Goal: Task Accomplishment & Management: Manage account settings

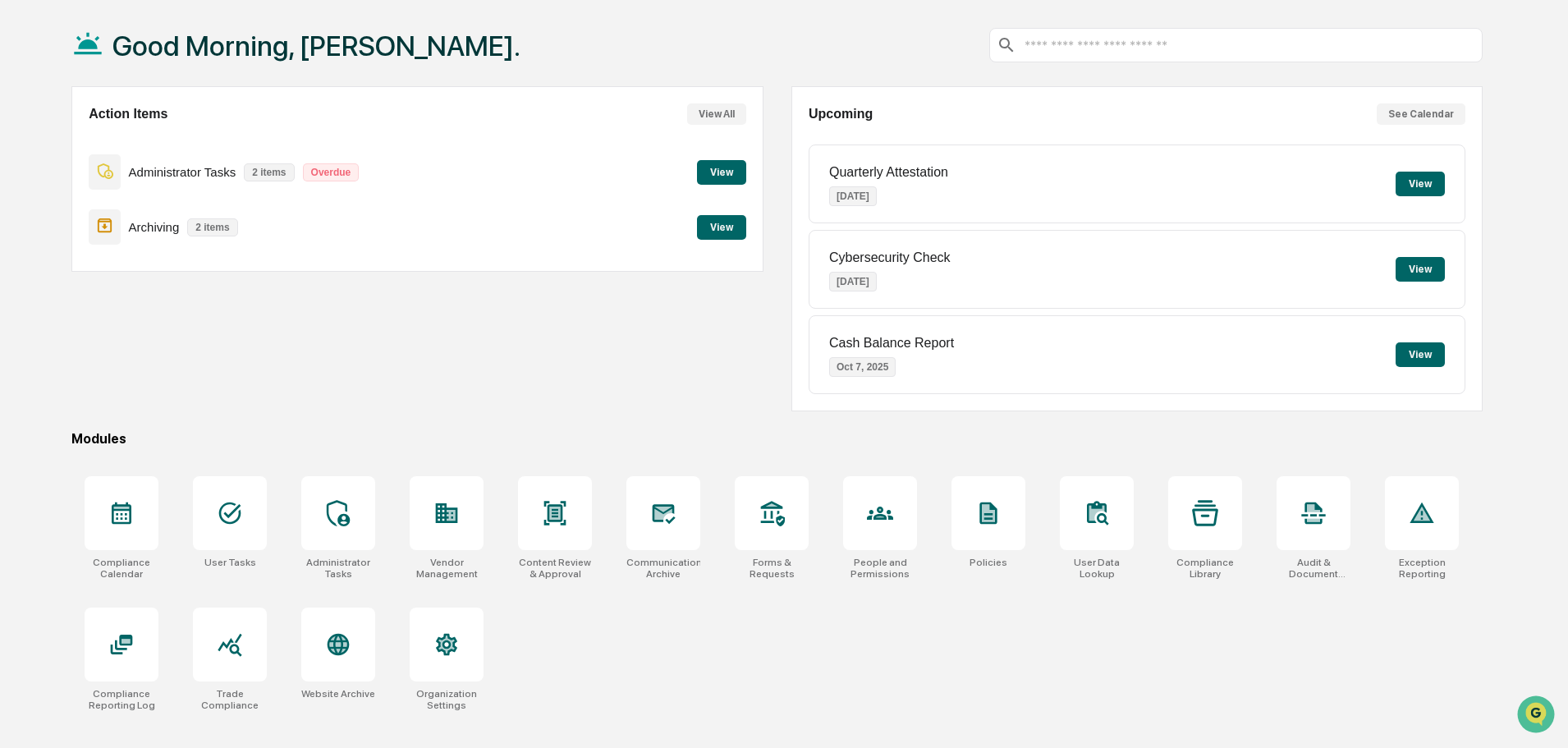
scroll to position [78, 0]
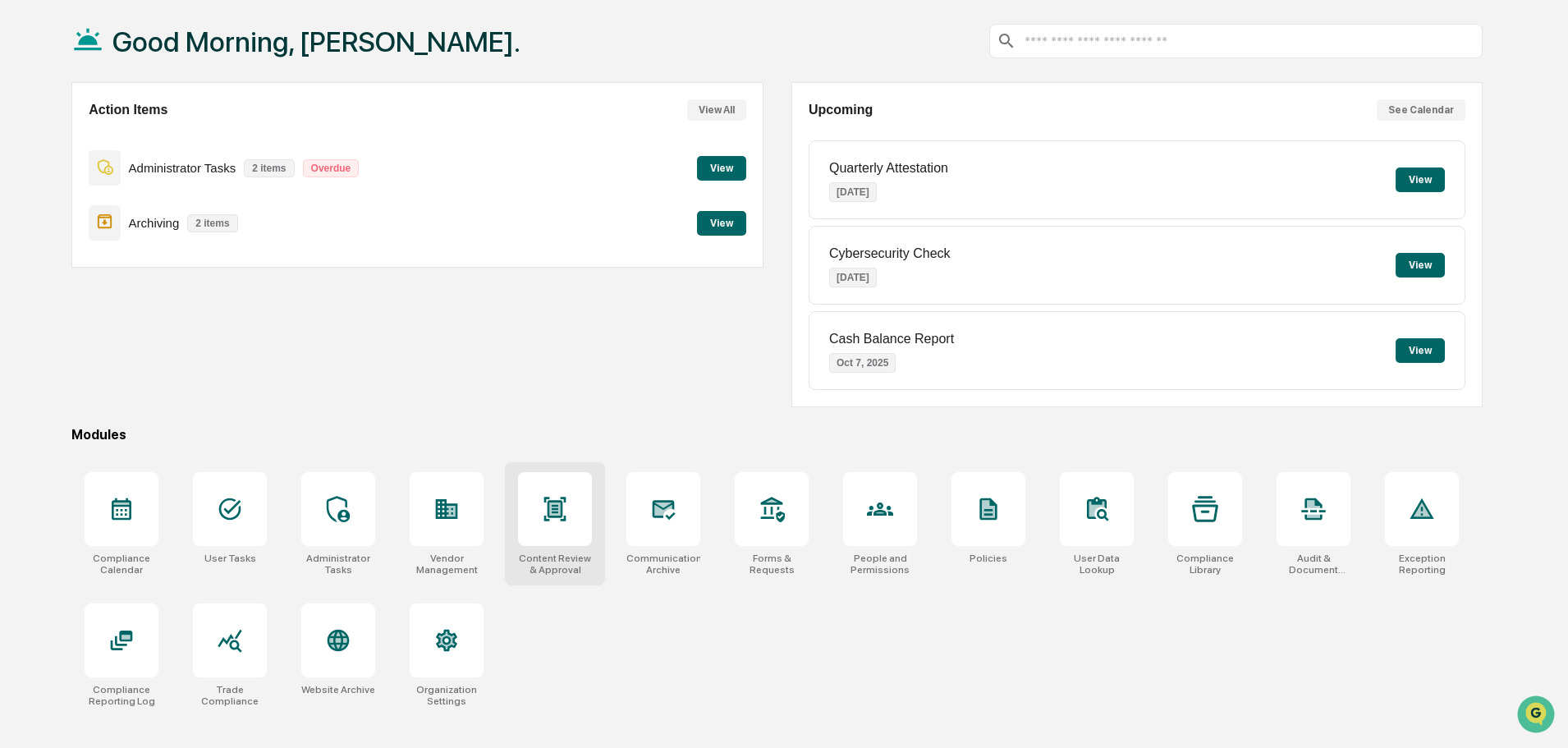
click at [566, 524] on div at bounding box center [554, 509] width 74 height 74
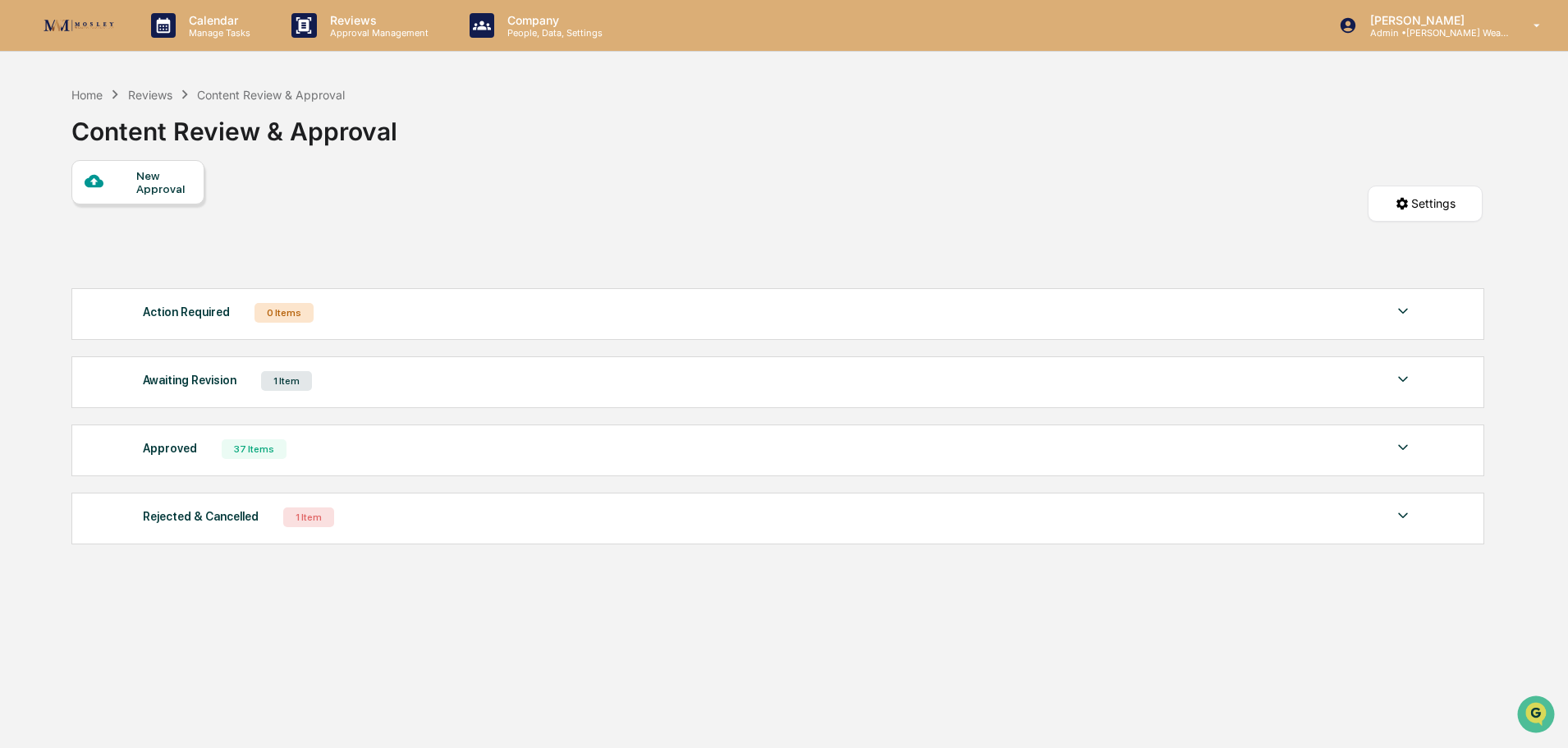
click at [571, 525] on div "Rejected & Cancelled 1 Item" at bounding box center [778, 517] width 1270 height 23
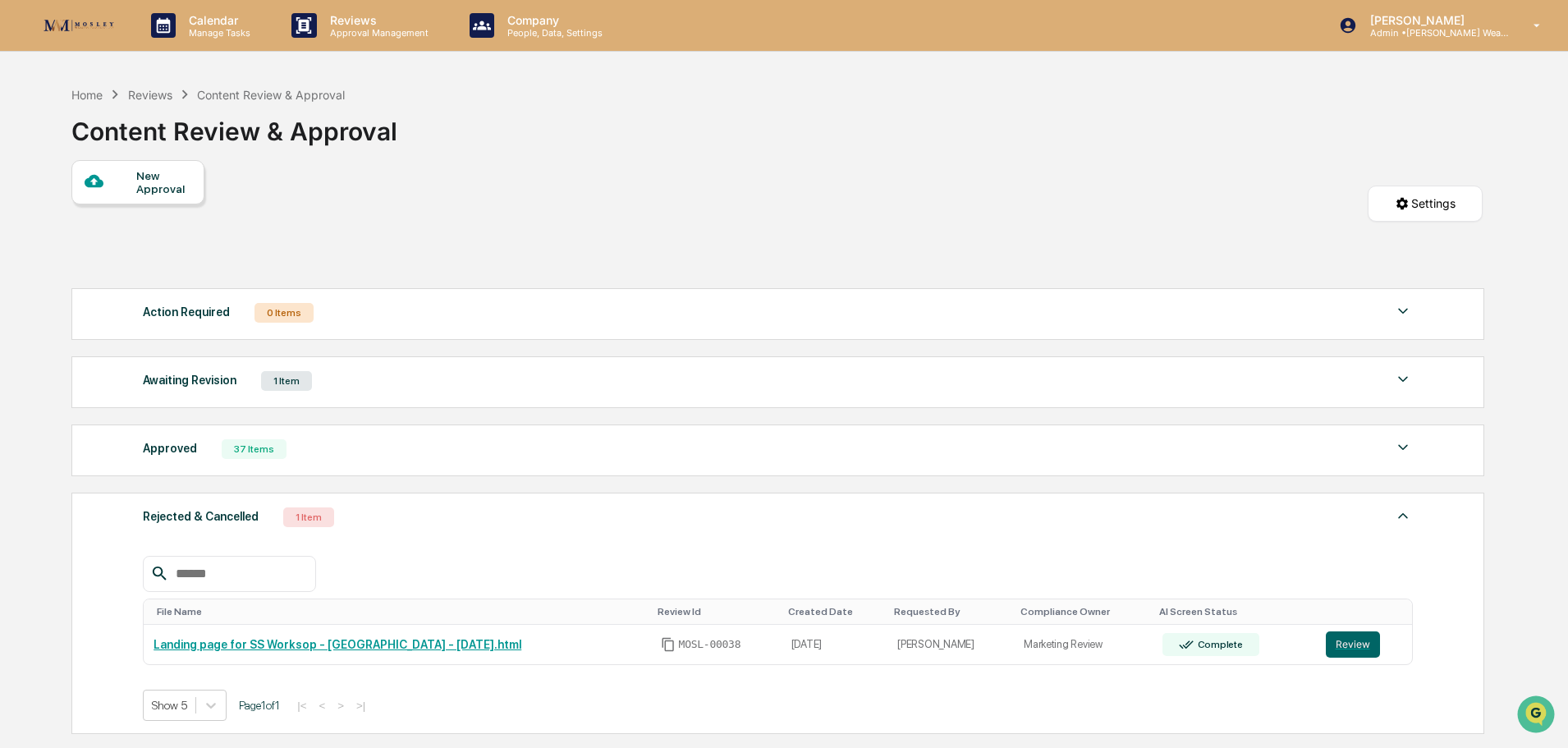
click at [154, 93] on div "Reviews" at bounding box center [150, 94] width 45 height 14
click at [92, 95] on div "Home" at bounding box center [87, 94] width 31 height 14
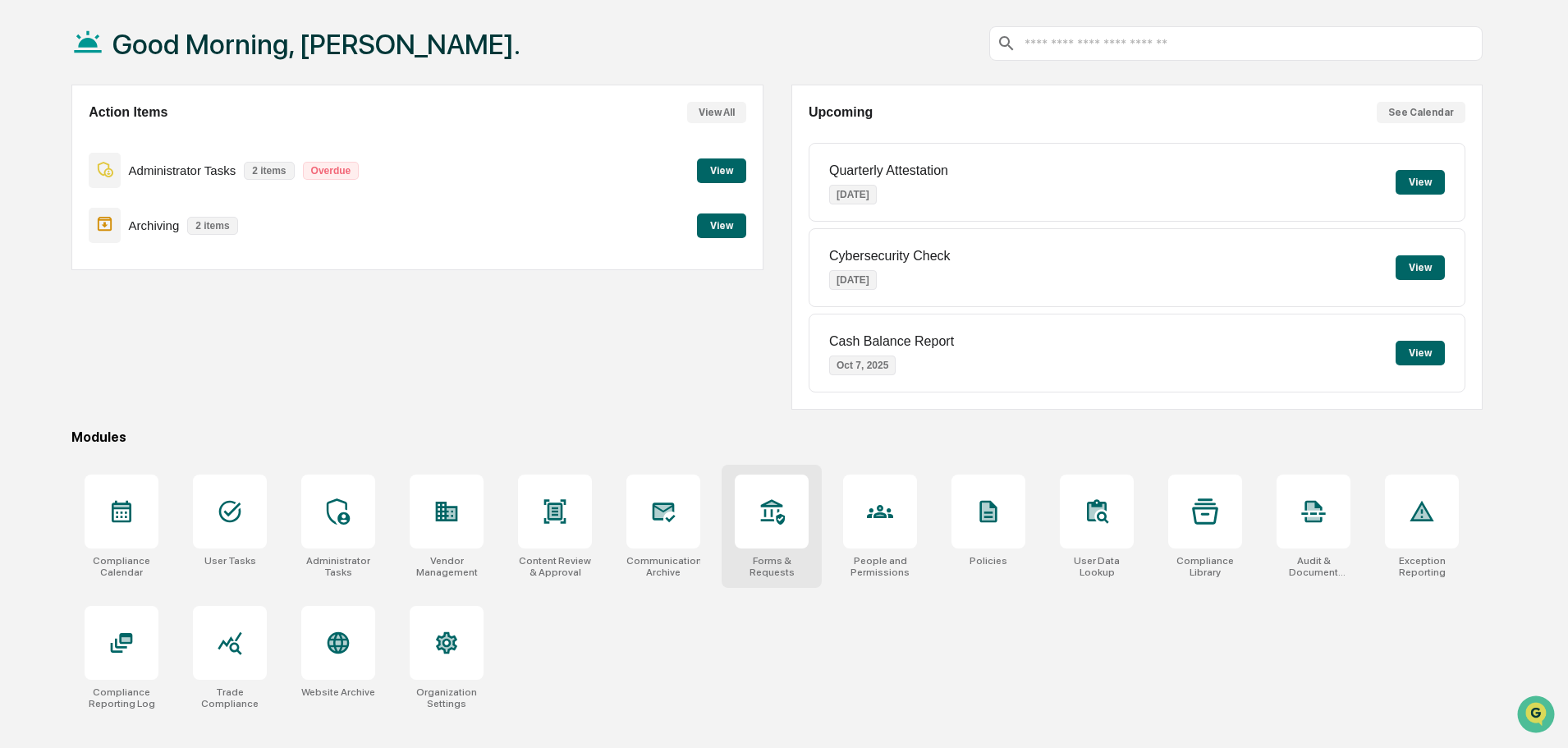
scroll to position [78, 0]
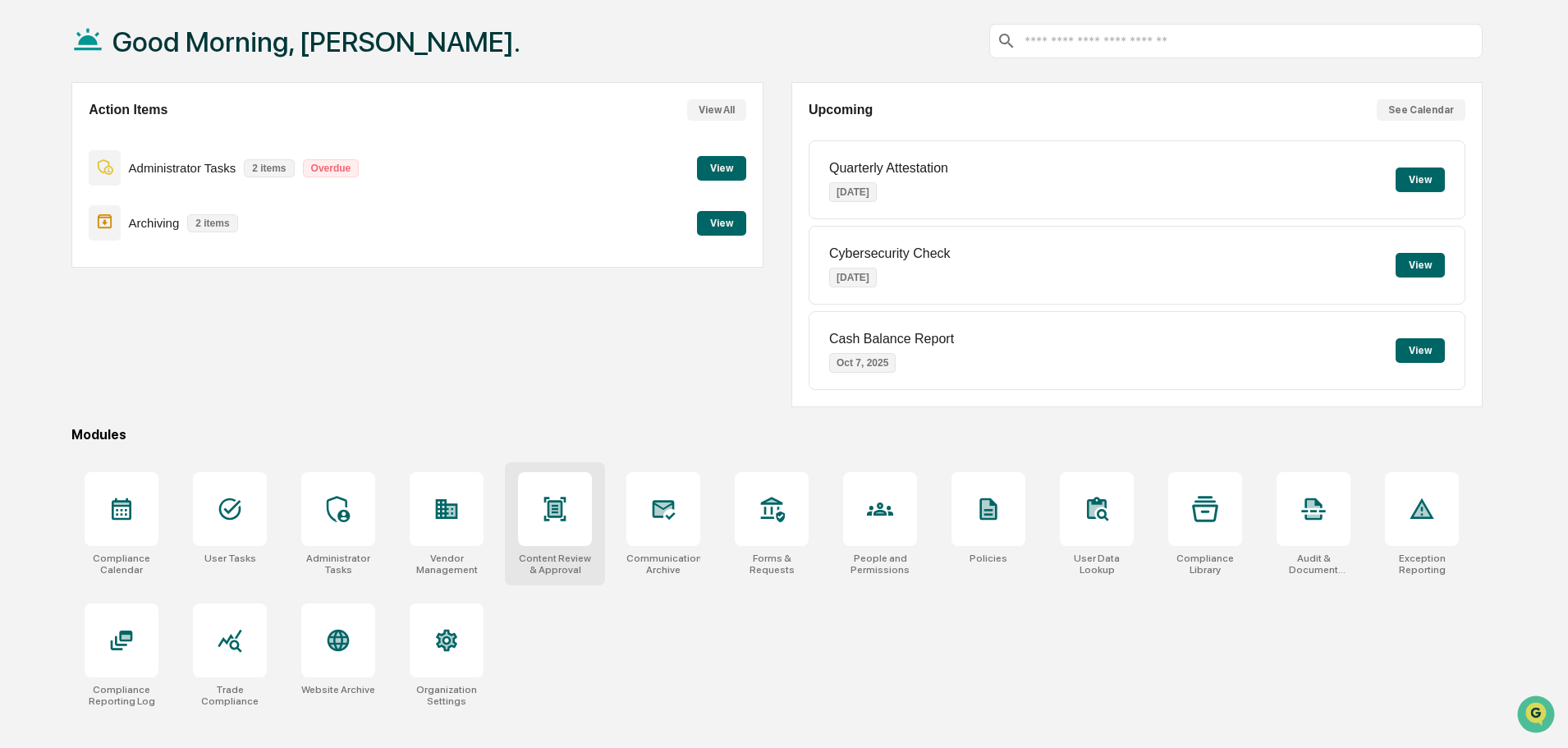
click at [554, 505] on icon at bounding box center [555, 509] width 22 height 24
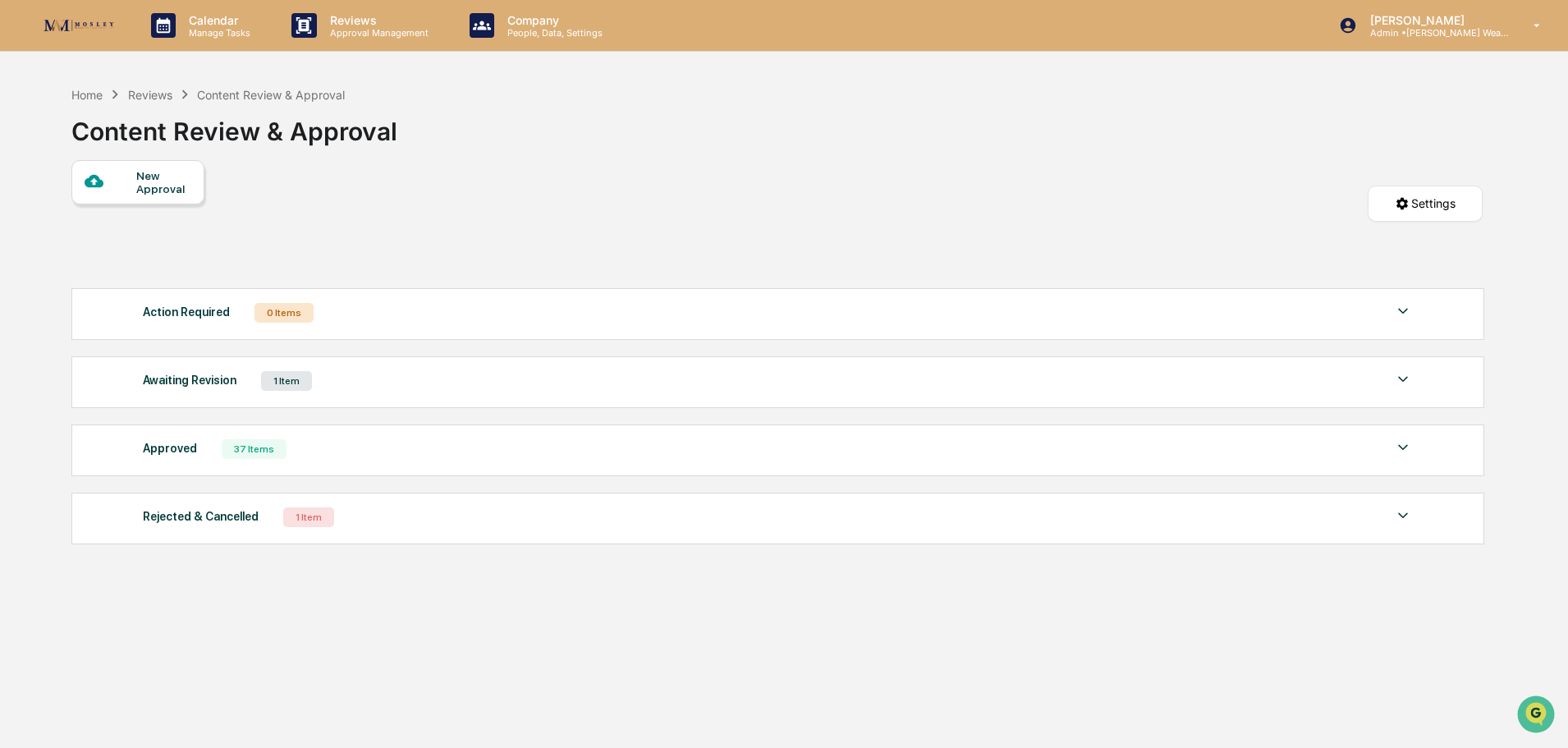
click at [340, 513] on div "Rejected & Cancelled 1 Item" at bounding box center [778, 517] width 1270 height 23
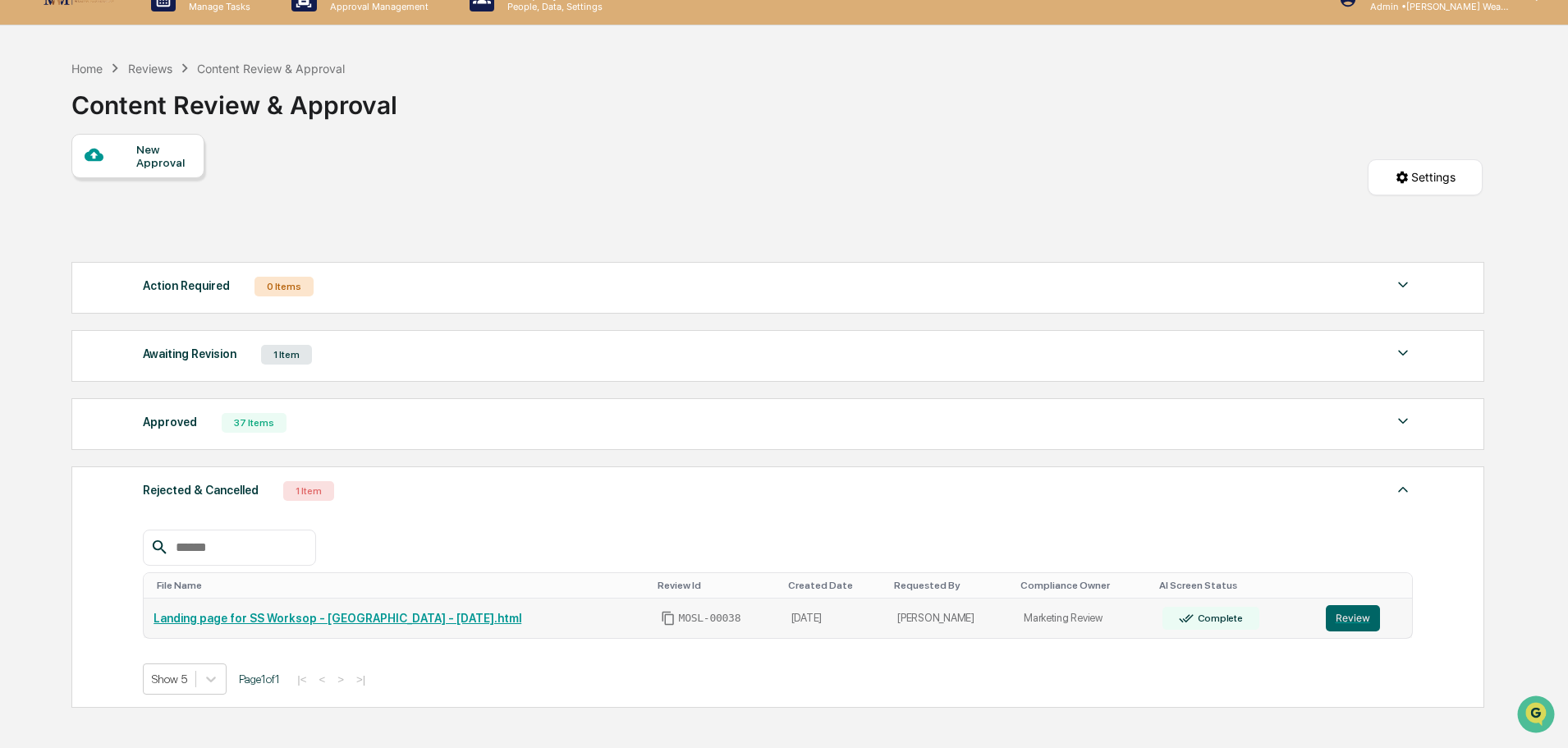
scroll to position [135, 0]
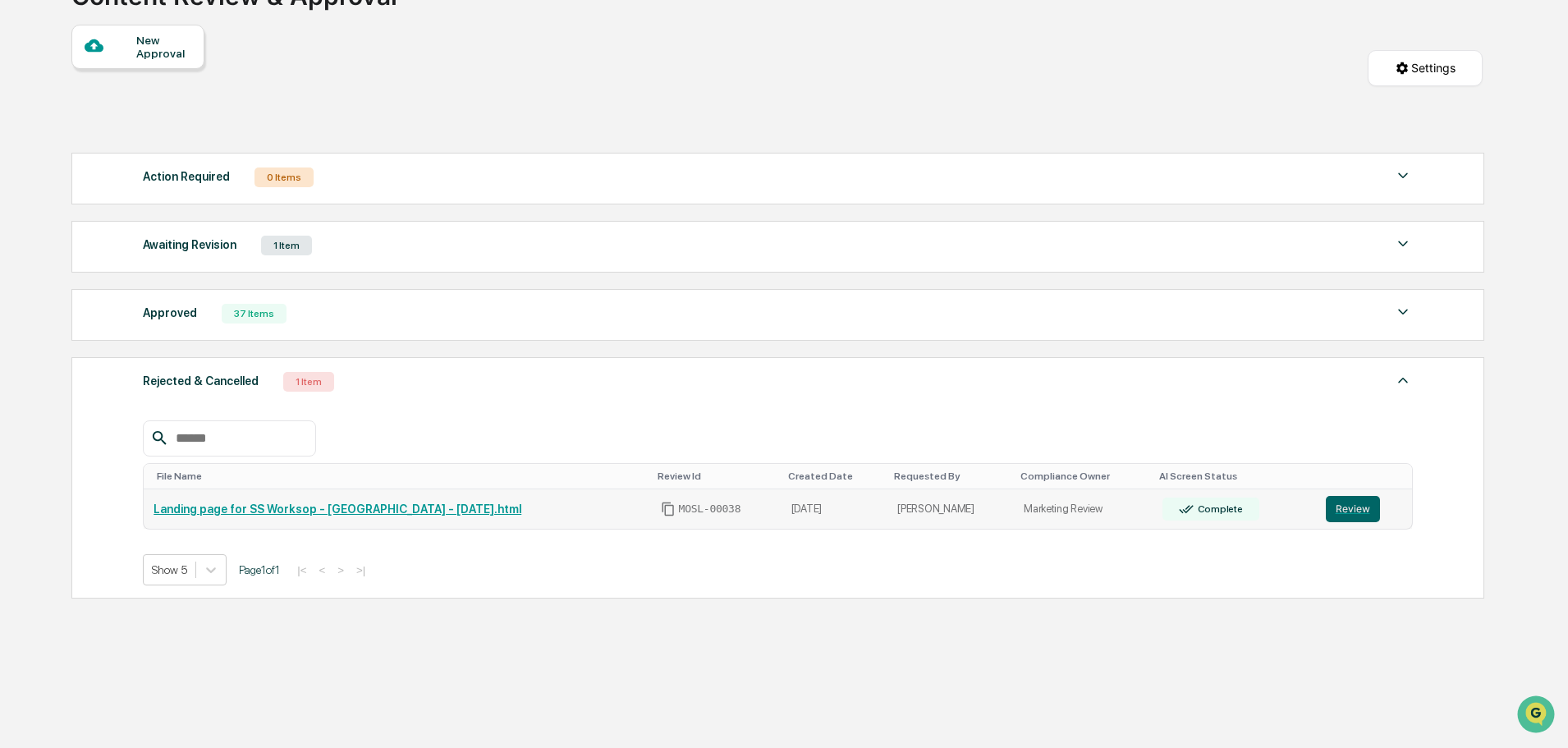
click at [477, 511] on link "Landing page for SS Worksop - [GEOGRAPHIC_DATA] - [DATE].html" at bounding box center [337, 508] width 368 height 13
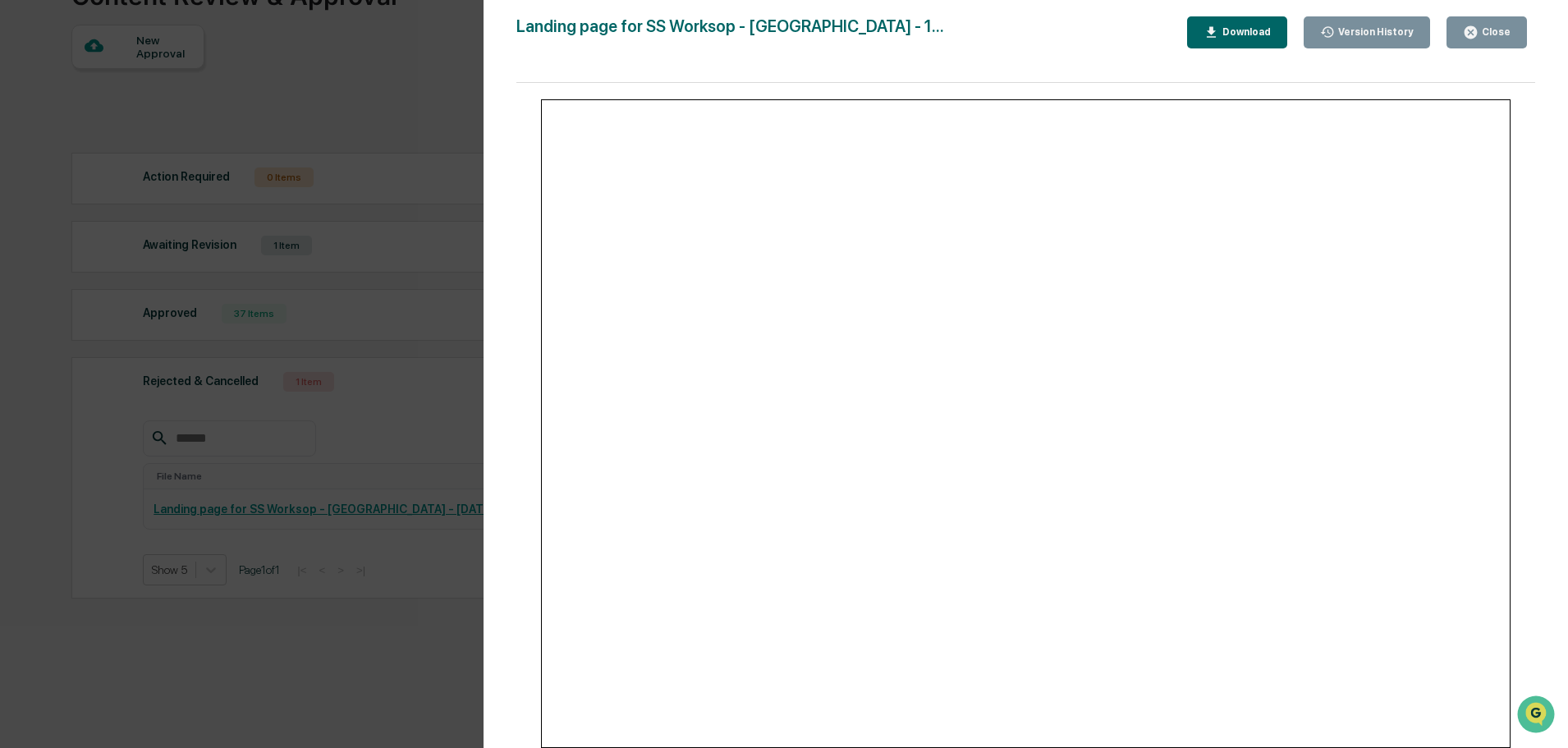
click at [1487, 27] on div "Close" at bounding box center [1493, 32] width 32 height 11
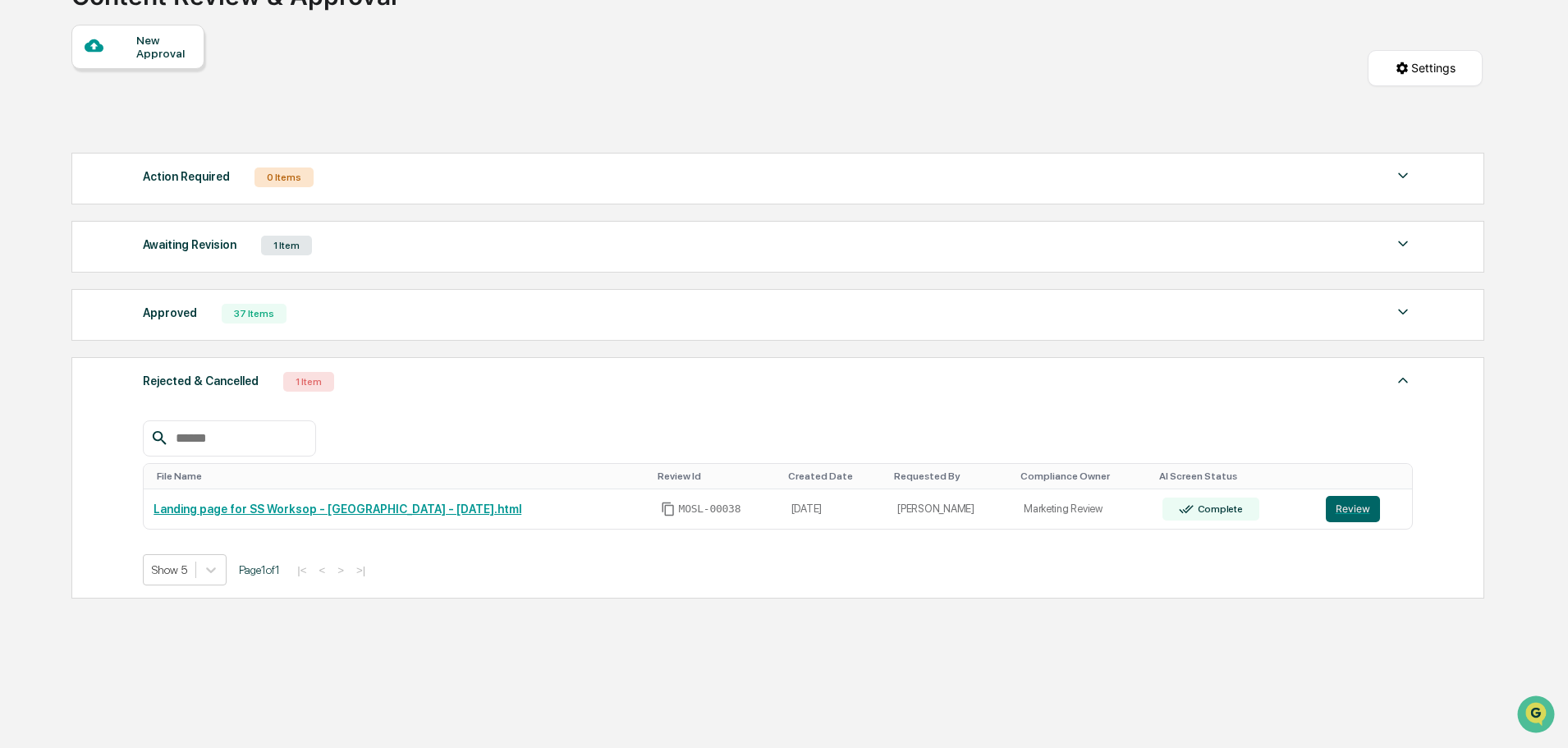
scroll to position [0, 0]
